Goal: Transaction & Acquisition: Purchase product/service

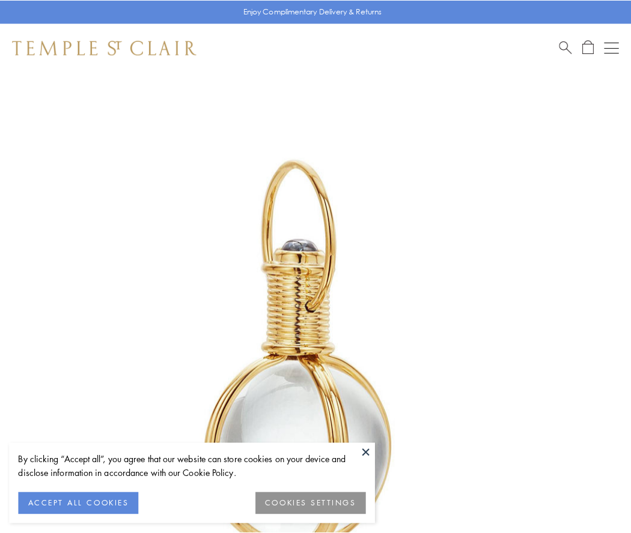
scroll to position [314, 0]
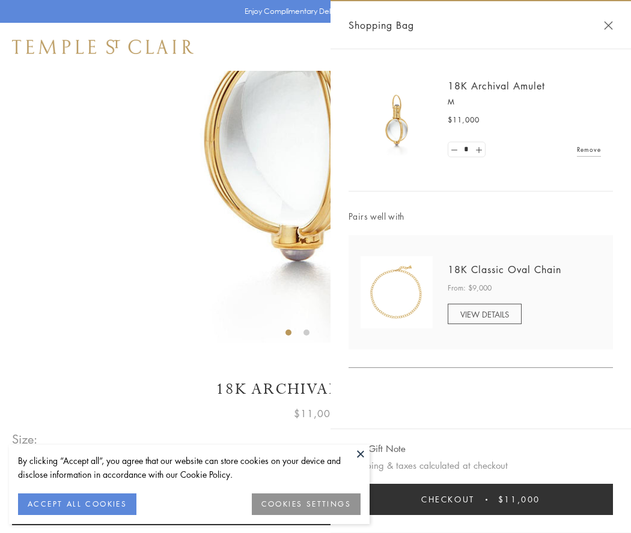
click at [480, 500] on button "Checkout $11,000" at bounding box center [480, 499] width 264 height 31
